Goal: Find specific page/section: Find specific page/section

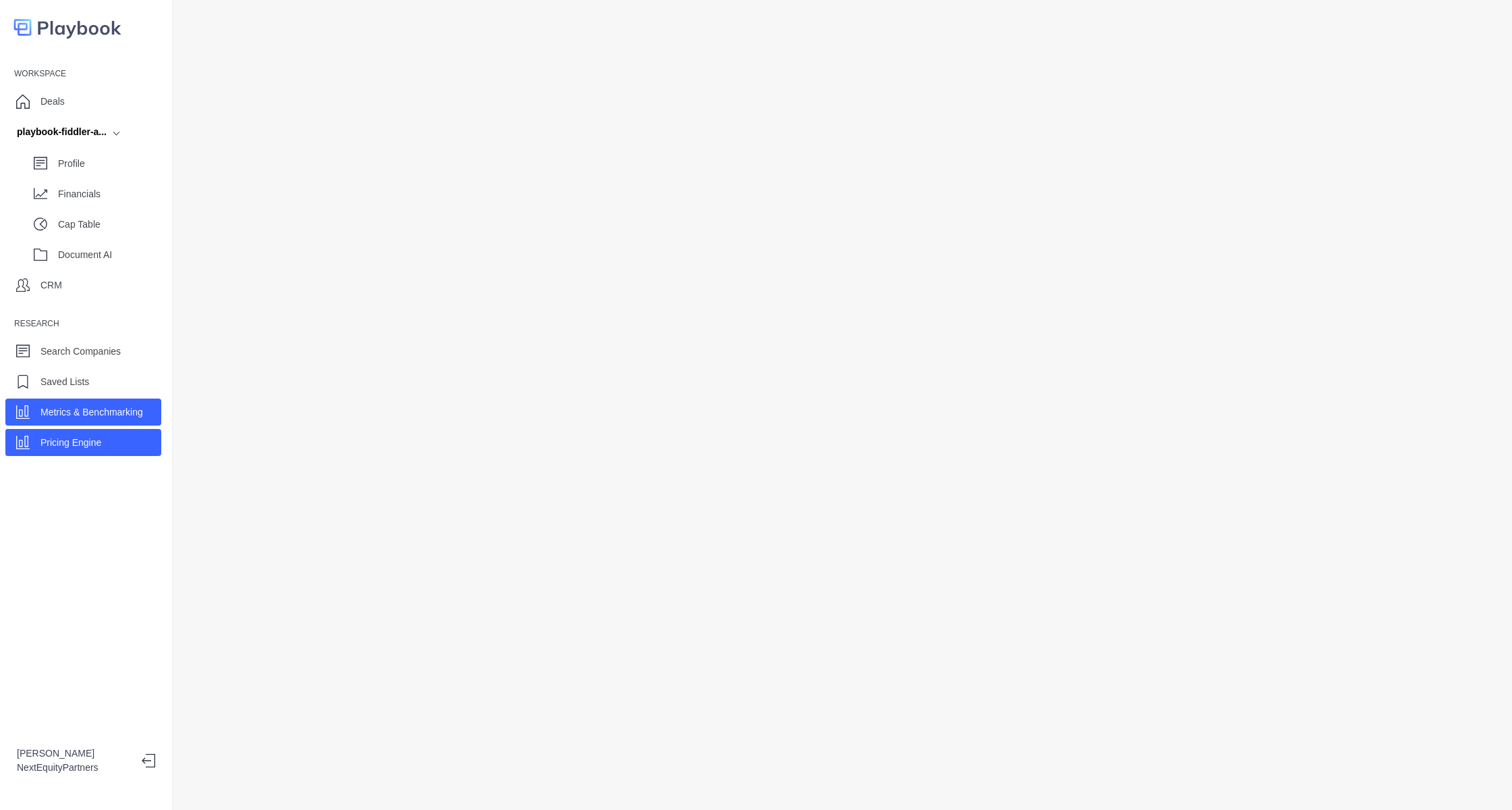
click at [94, 410] on p "Metrics & Benchmarking" at bounding box center [91, 412] width 102 height 14
click at [99, 449] on p "Pricing Engine" at bounding box center [70, 443] width 61 height 14
click at [168, 605] on div "Workspace Deals playbook-fiddler-a... Profile Financials Cap Table Document AI …" at bounding box center [86, 405] width 173 height 810
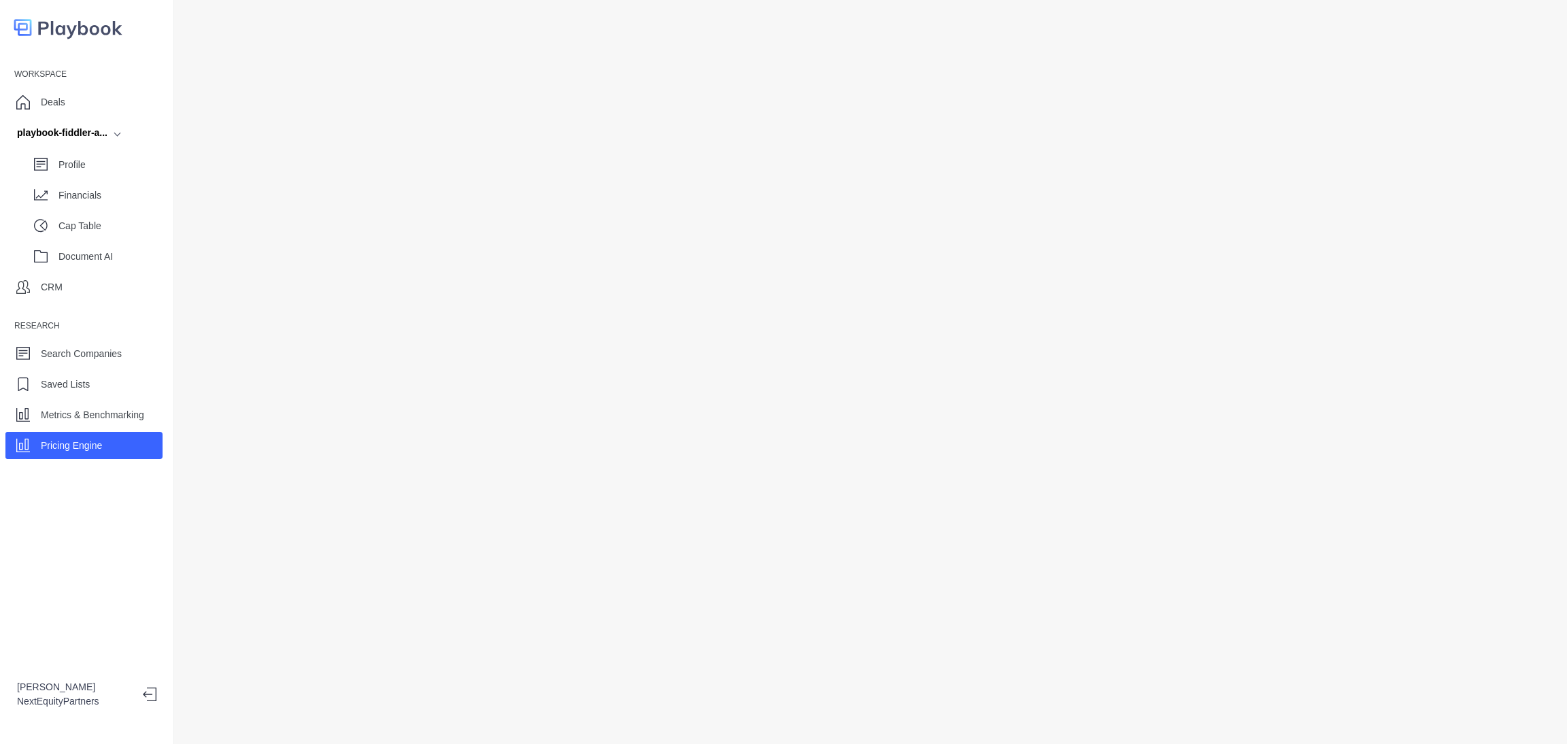
click at [81, 180] on div "Profile Financials Cap Table Document AI" at bounding box center [83, 207] width 157 height 123
click at [80, 184] on div "Financials" at bounding box center [94, 195] width 135 height 27
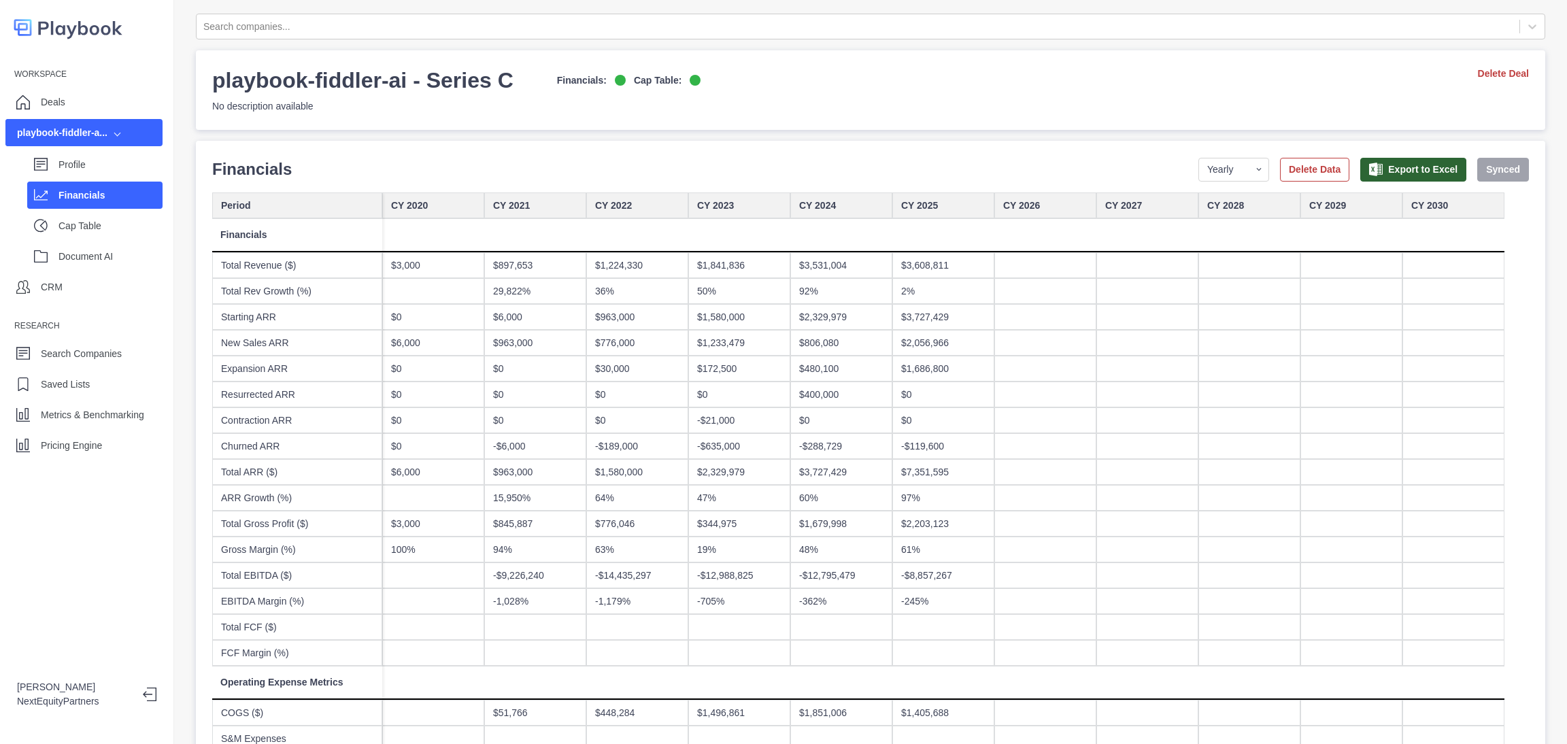
click at [1067, 478] on div at bounding box center [1046, 472] width 102 height 26
click at [269, 176] on p "Financials" at bounding box center [252, 169] width 80 height 24
drag, startPoint x: 201, startPoint y: 161, endPoint x: 771, endPoint y: 752, distance: 821.7
click at [771, 744] on html "Workspace Deals playbook-fiddler-a... Profile Financials Cap Table Document AI …" at bounding box center [783, 372] width 1567 height 744
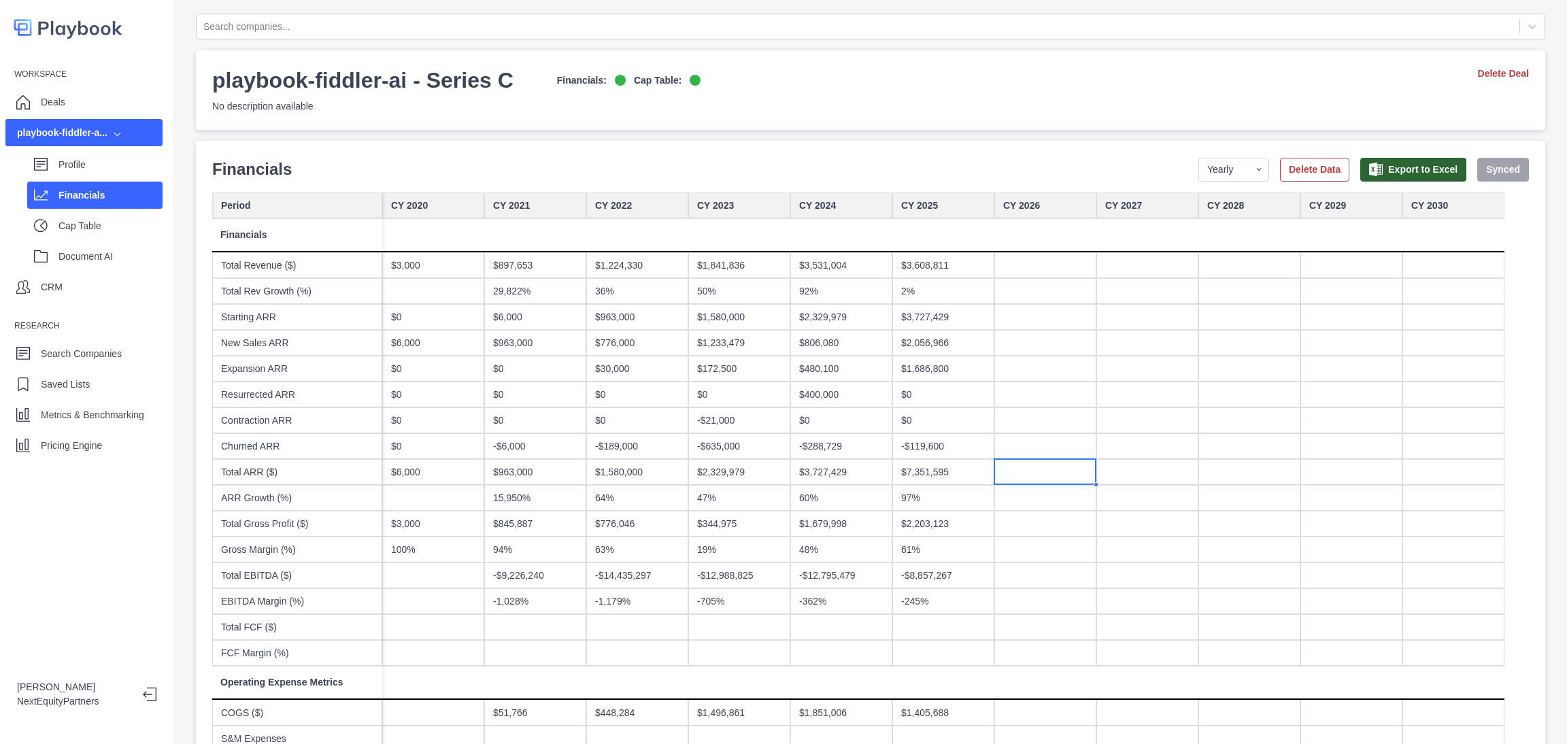
click at [864, 653] on div at bounding box center [841, 653] width 102 height 26
click at [871, 613] on div "-362%" at bounding box center [841, 601] width 102 height 26
click at [880, 584] on div "-$12,795,479" at bounding box center [841, 576] width 102 height 26
click at [920, 586] on div "-$8,857,267" at bounding box center [944, 576] width 102 height 26
click at [921, 595] on div "-245%" at bounding box center [944, 601] width 102 height 26
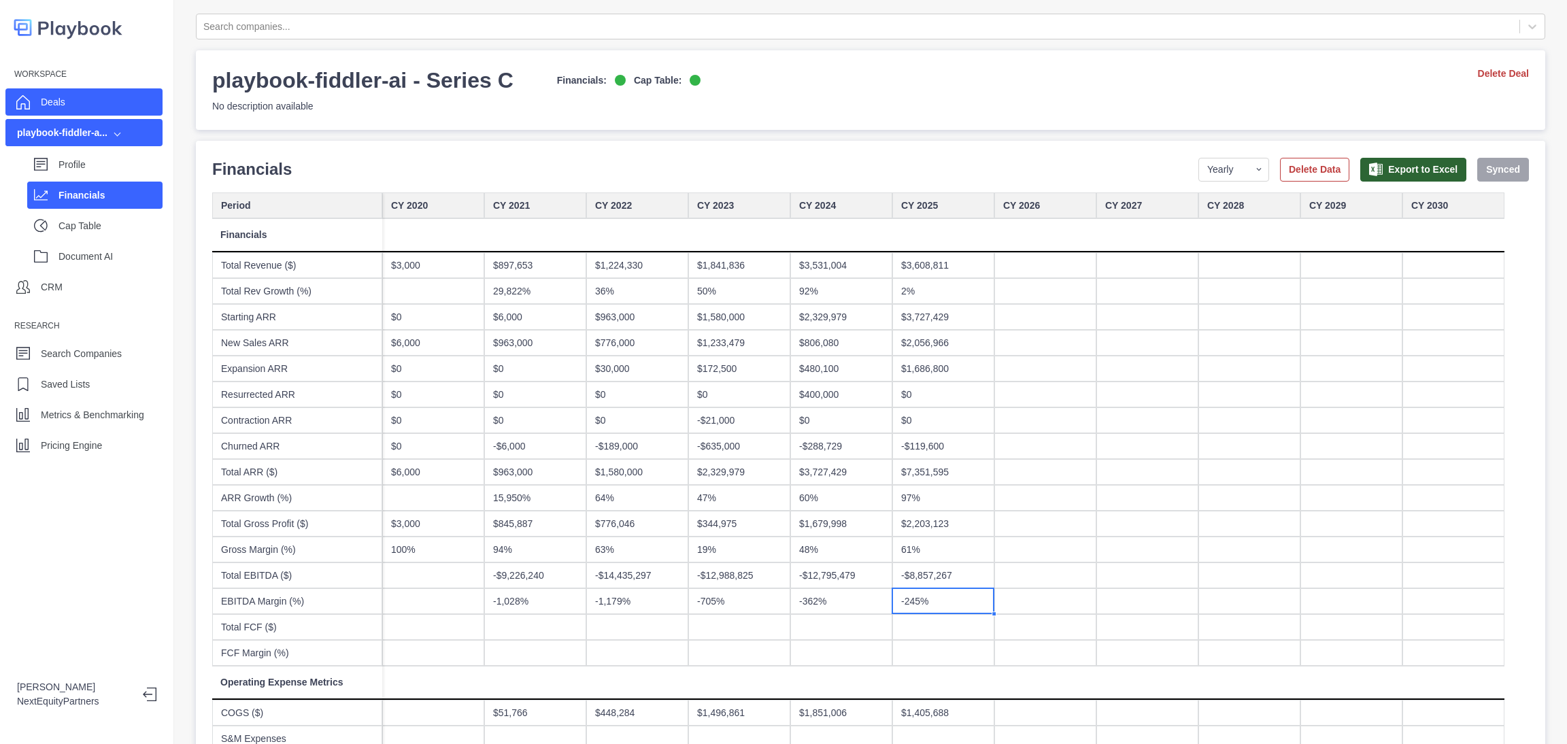
click at [25, 99] on icon at bounding box center [23, 102] width 14 height 14
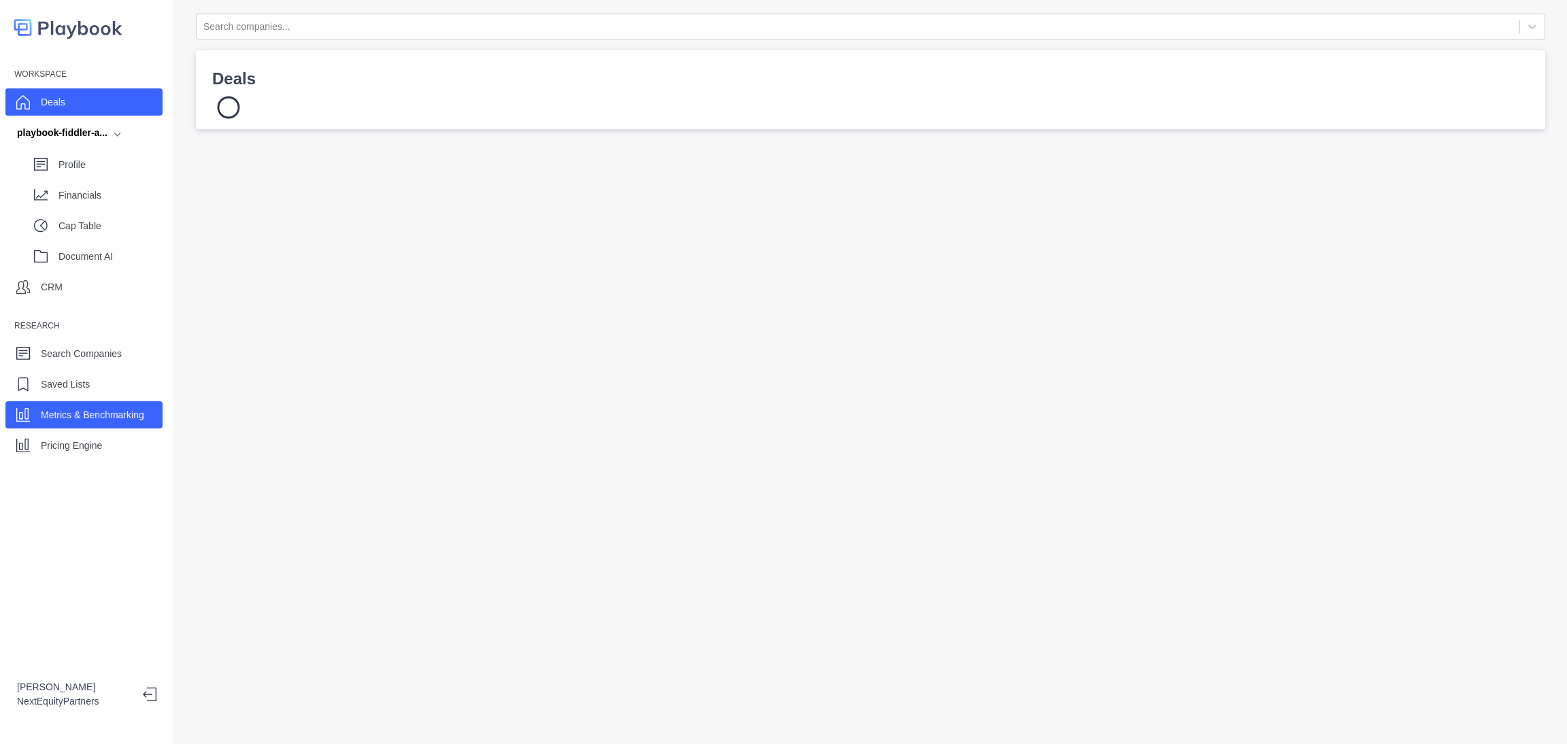
click at [76, 412] on p "Metrics & Benchmarking" at bounding box center [92, 415] width 103 height 14
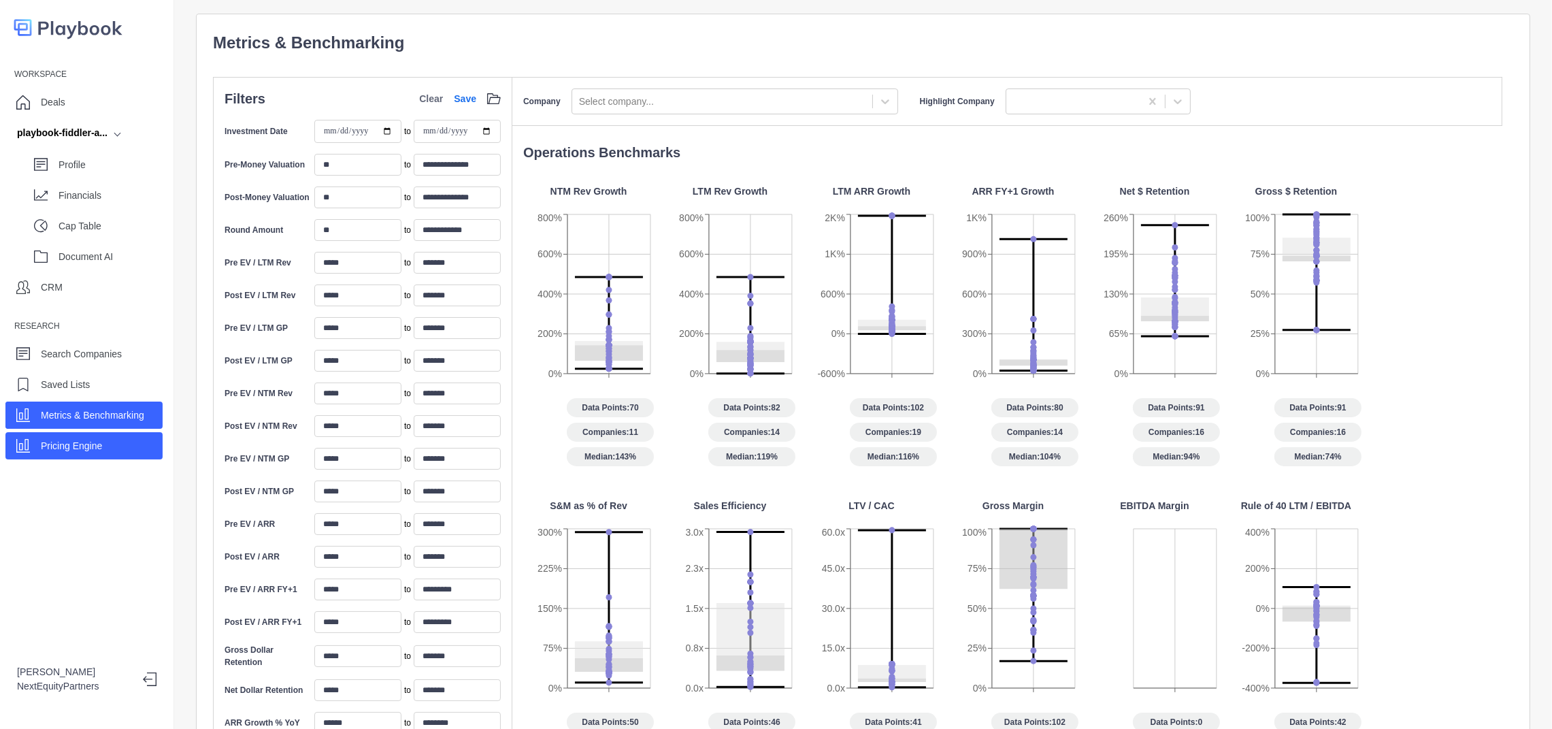
click at [119, 445] on div "Pricing Engine" at bounding box center [83, 445] width 157 height 27
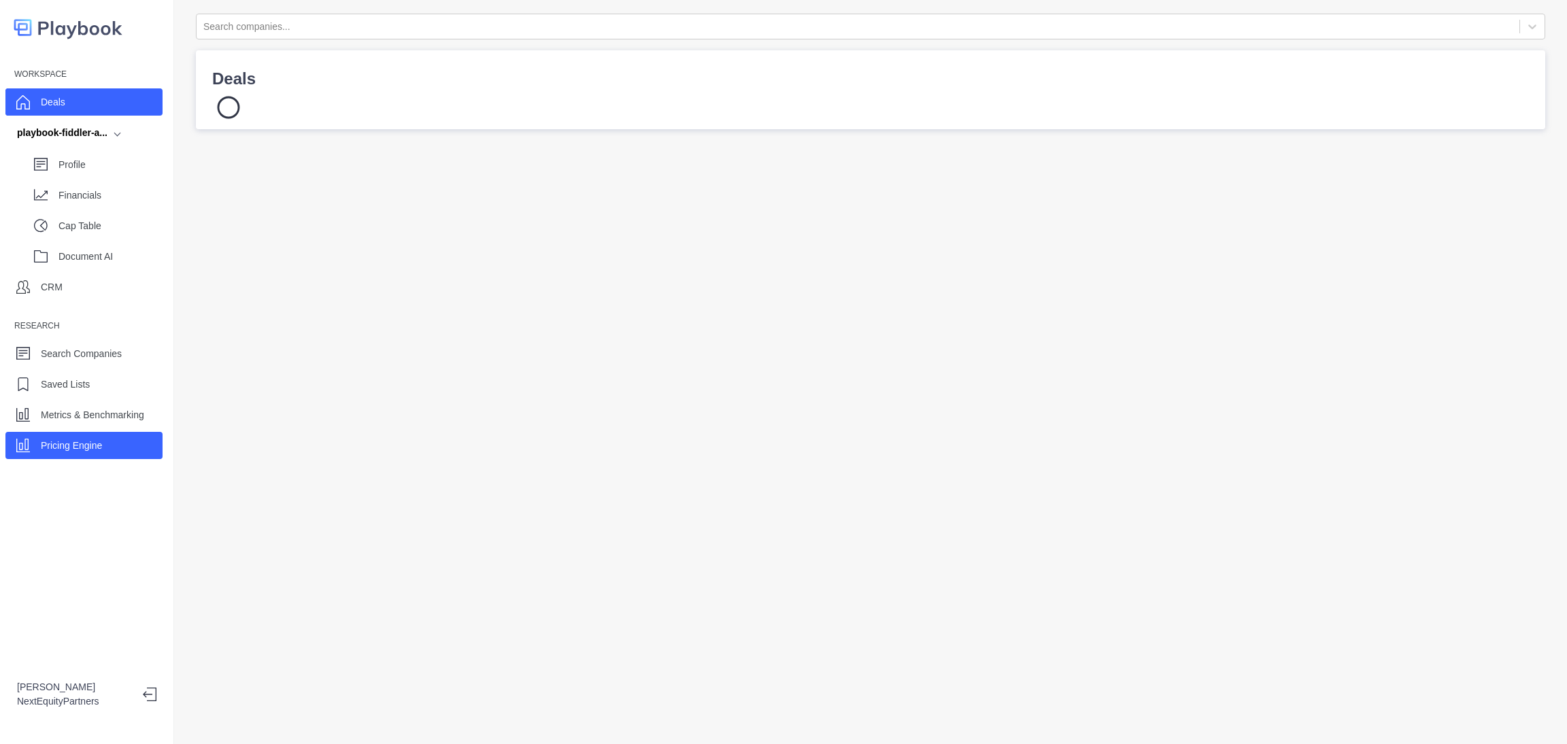
click at [43, 437] on div "Pricing Engine" at bounding box center [71, 445] width 61 height 20
